Goal: Check status: Check status

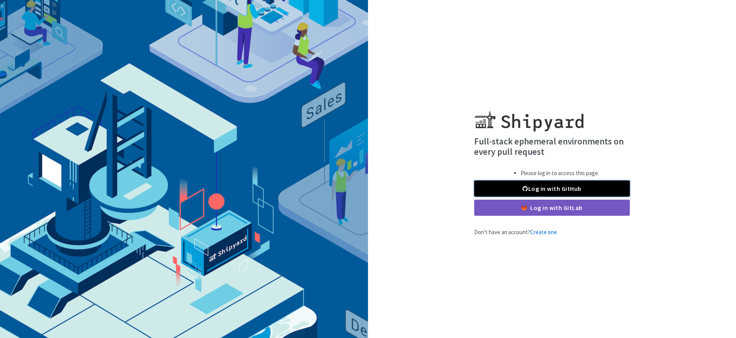
click at [566, 190] on link "Log in with GitHub" at bounding box center [552, 188] width 156 height 16
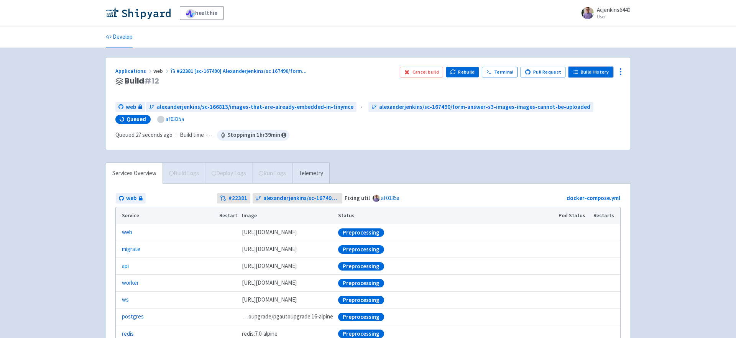
click at [584, 75] on link "Build History" at bounding box center [590, 72] width 44 height 11
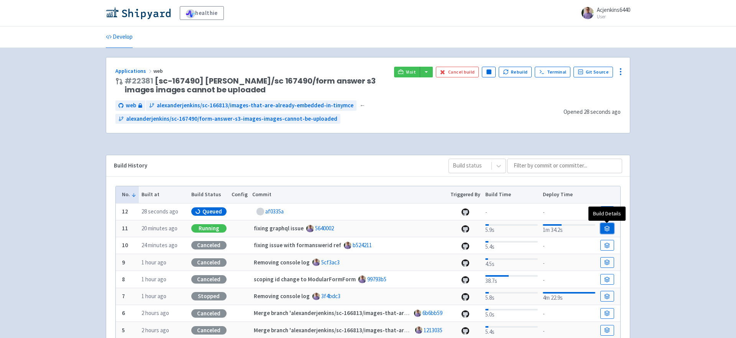
click at [607, 226] on icon at bounding box center [607, 229] width 6 height 6
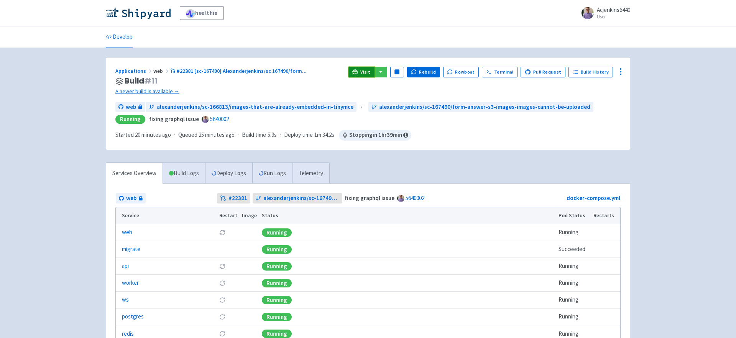
click at [370, 74] on span "Visit" at bounding box center [365, 72] width 10 height 6
click at [162, 91] on link "A newer build is available →" at bounding box center [228, 91] width 227 height 9
